Goal: Check status

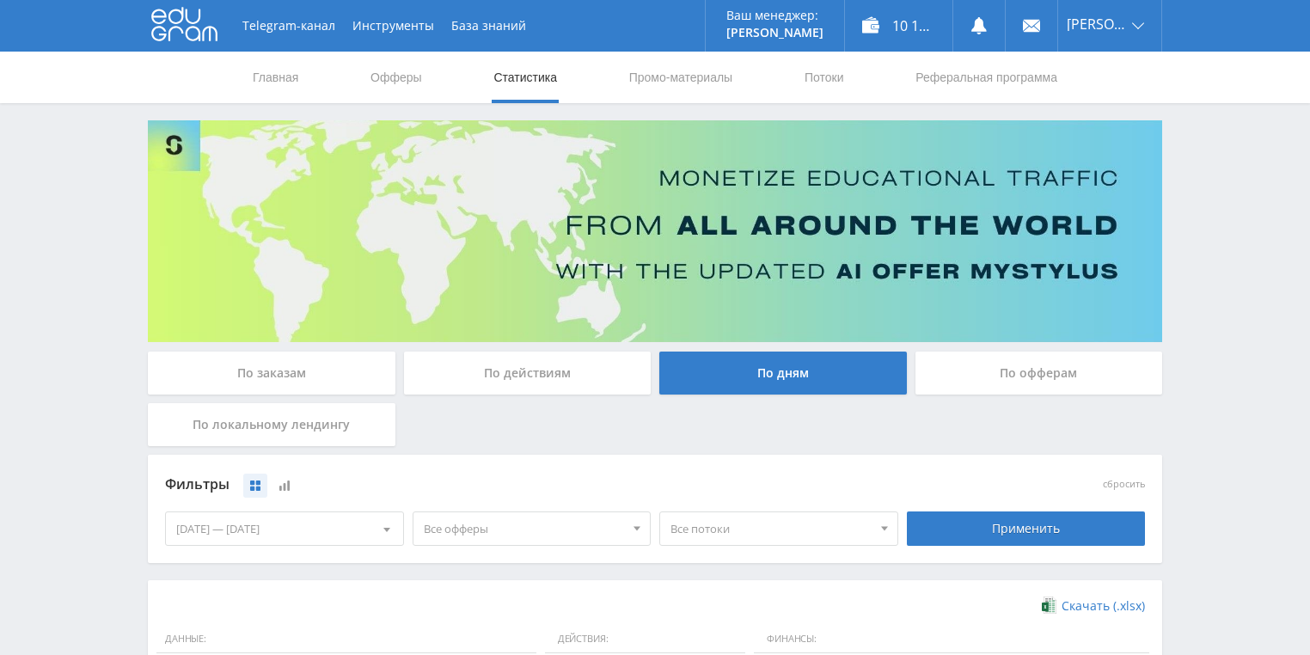
scroll to position [469, 0]
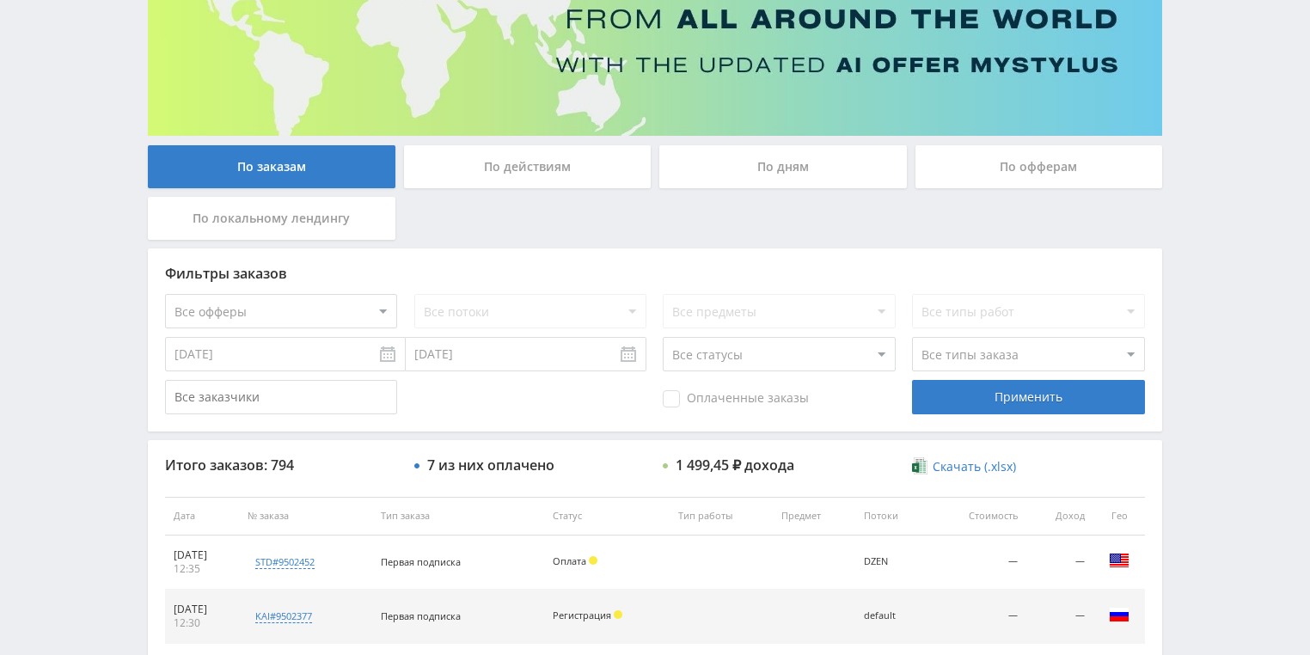
click at [554, 162] on div "По действиям" at bounding box center [528, 166] width 248 height 43
click at [0, 0] on input "По действиям" at bounding box center [0, 0] width 0 height 0
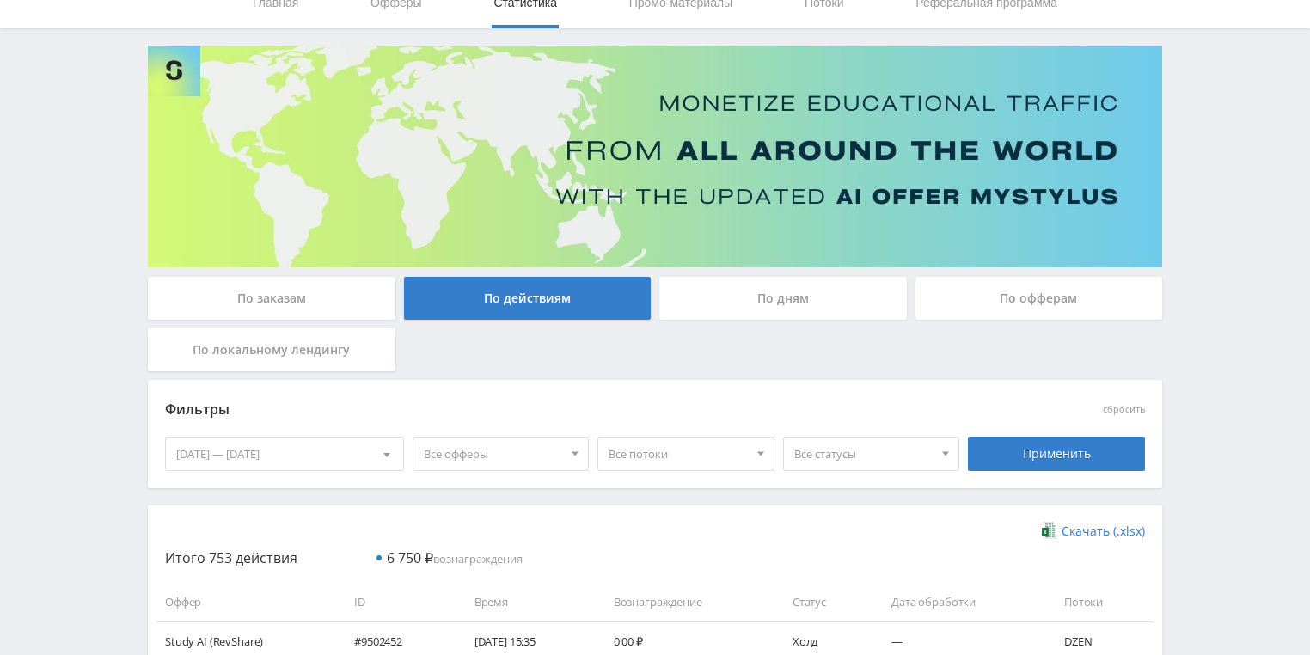
scroll to position [69, 0]
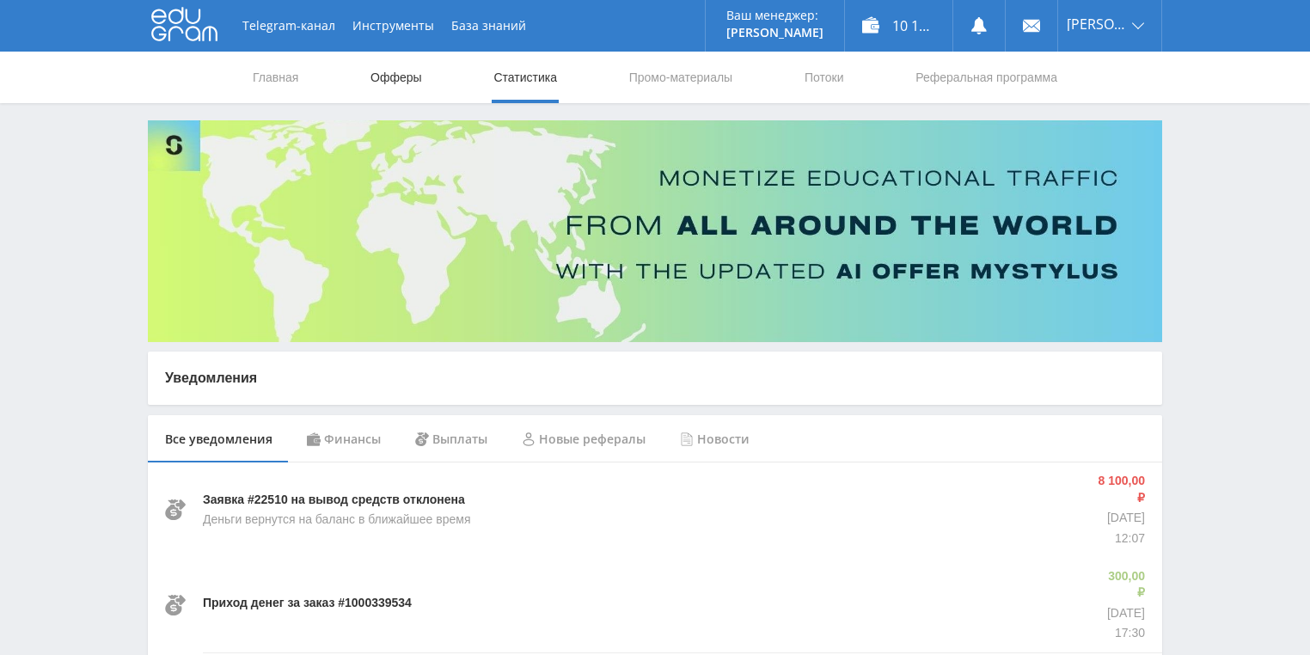
click at [402, 77] on link "Офферы" at bounding box center [396, 78] width 55 height 52
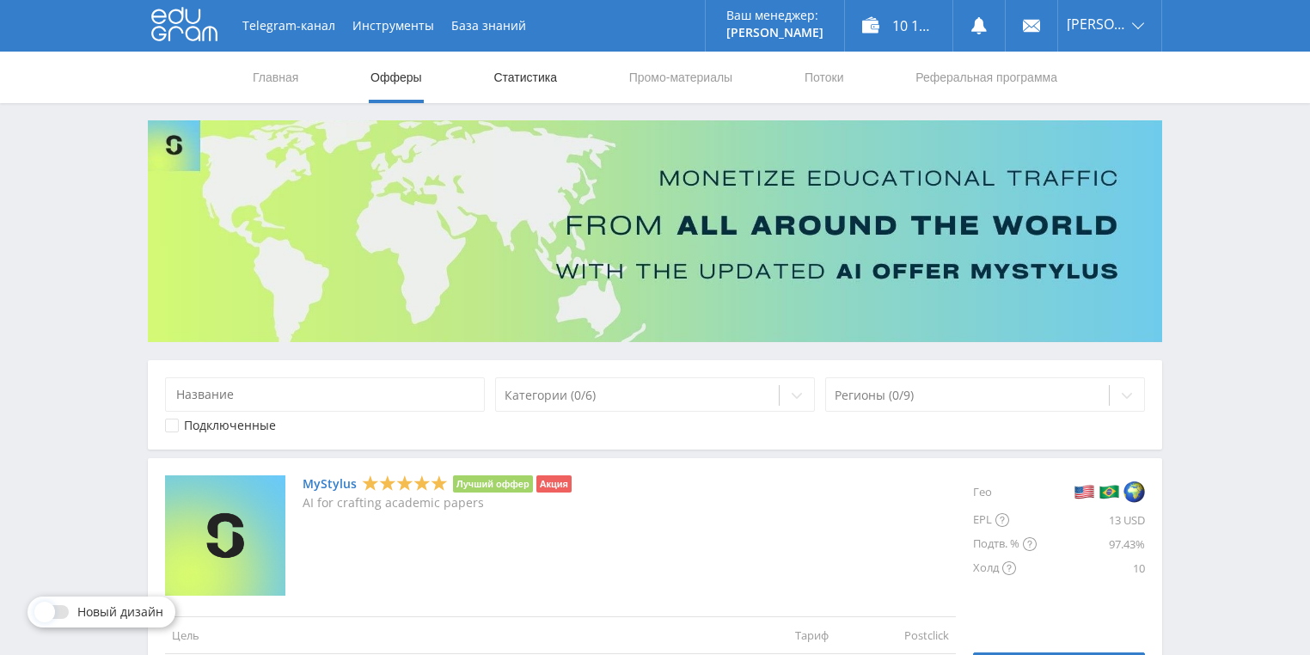
click at [541, 82] on link "Статистика" at bounding box center [525, 78] width 67 height 52
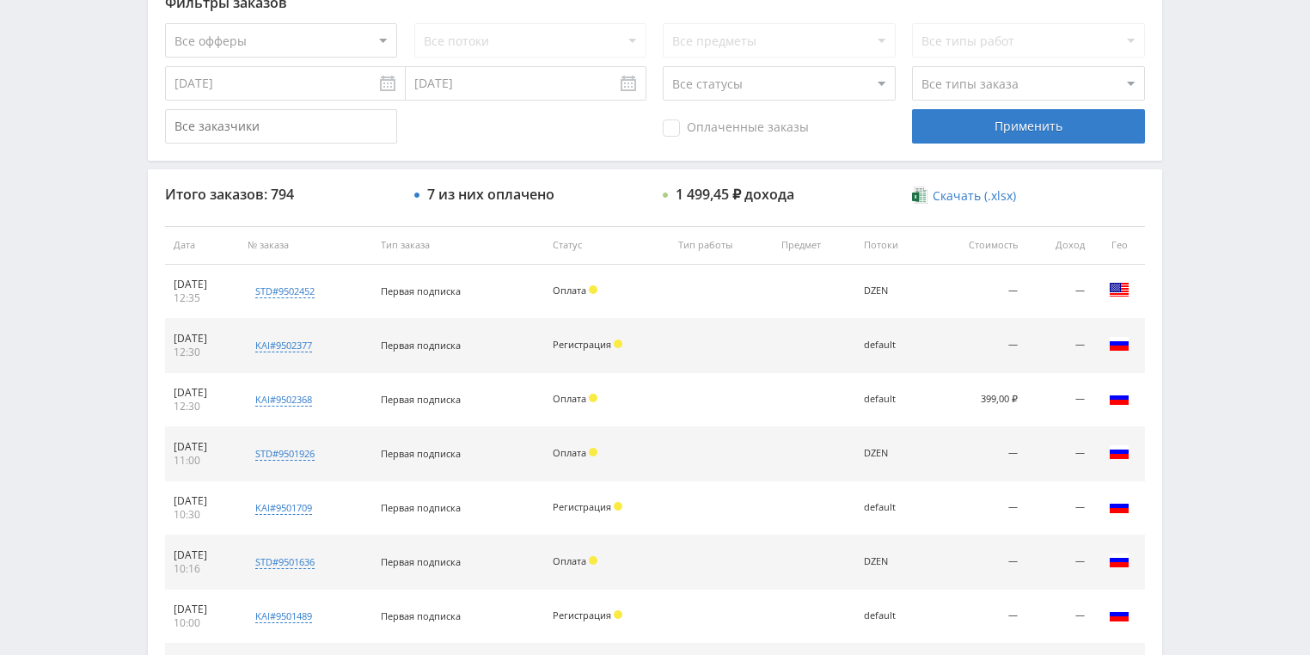
scroll to position [481, 0]
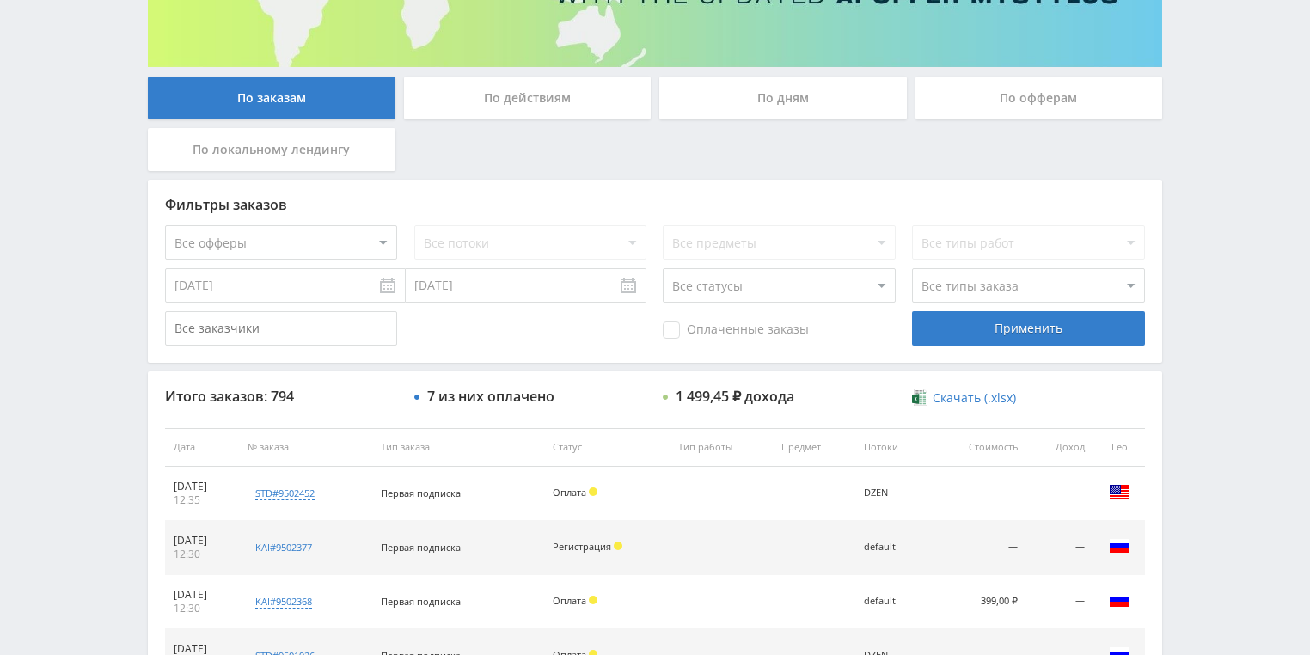
click at [518, 103] on div "По действиям" at bounding box center [528, 98] width 248 height 43
click at [0, 0] on input "По действиям" at bounding box center [0, 0] width 0 height 0
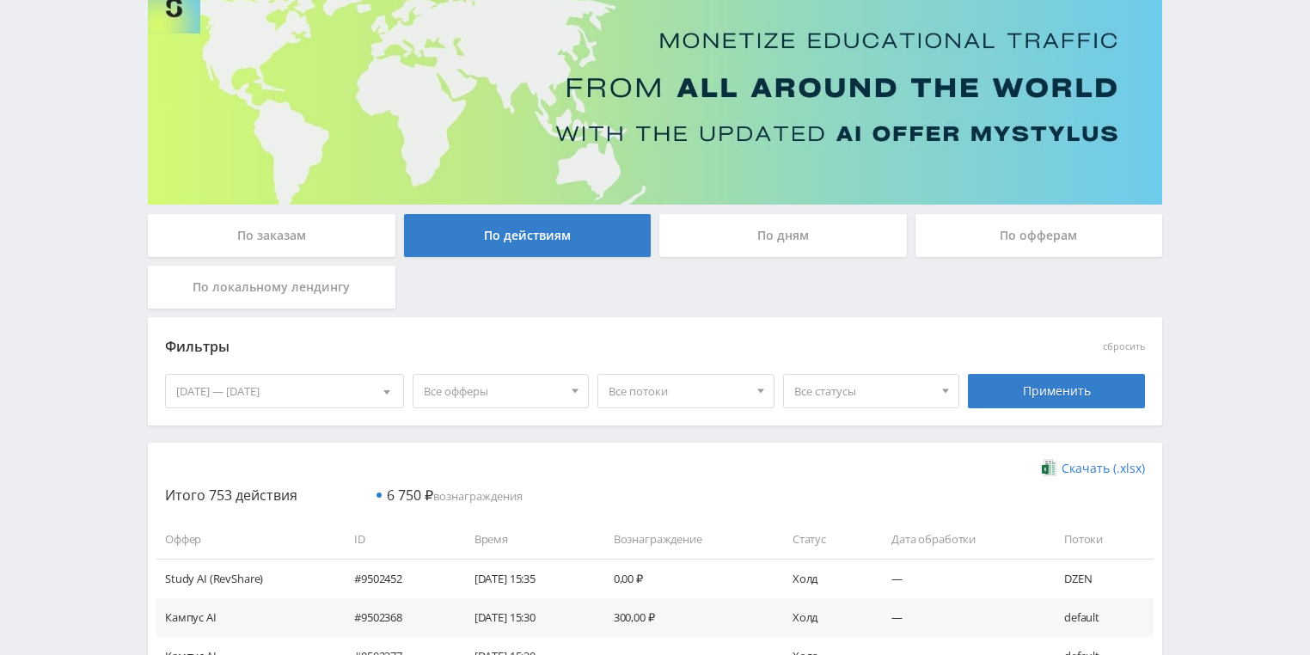
click at [760, 220] on div "По дням" at bounding box center [783, 235] width 248 height 43
click at [0, 0] on input "По дням" at bounding box center [0, 0] width 0 height 0
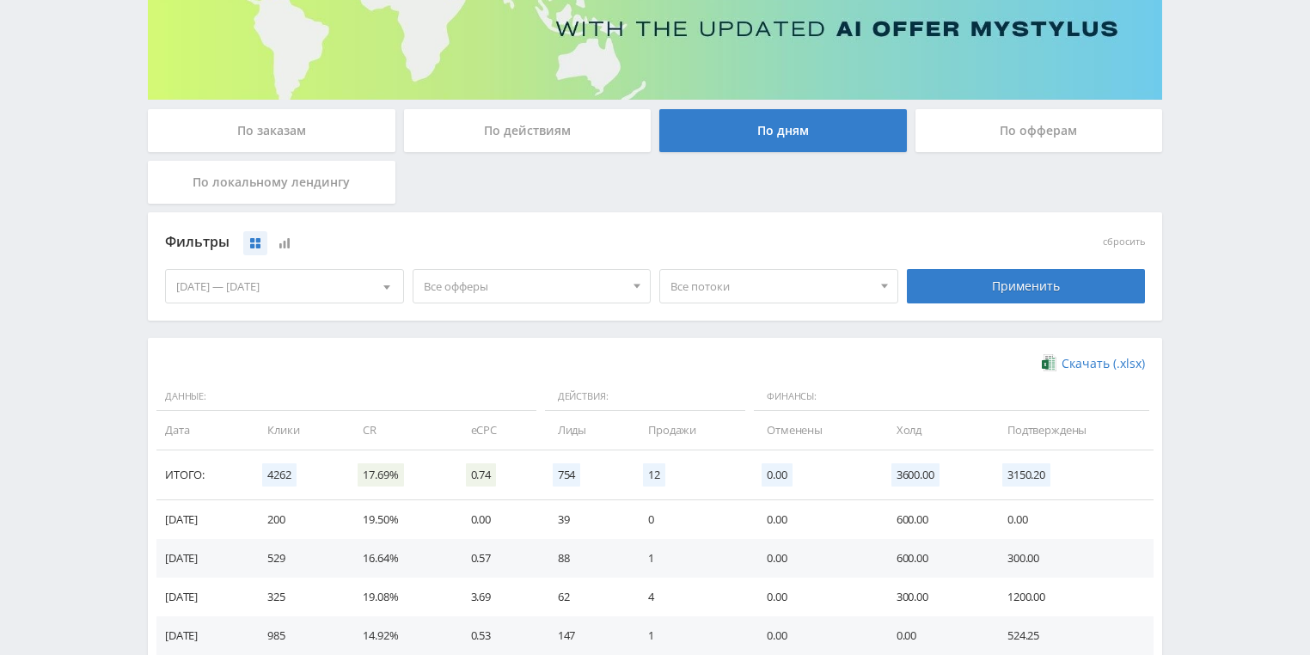
scroll to position [344, 0]
